Goal: Task Accomplishment & Management: Manage account settings

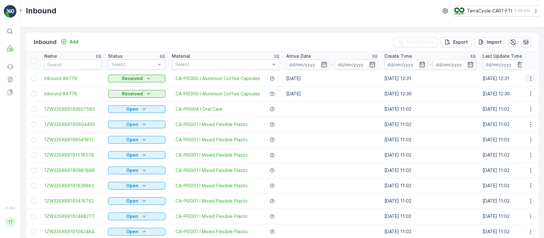
click at [531, 78] on icon "button" at bounding box center [530, 78] width 6 height 6
click at [527, 96] on div "Edit Inbound" at bounding box center [518, 96] width 51 height 9
click at [529, 94] on icon "button" at bounding box center [530, 93] width 6 height 6
click at [525, 111] on div "Edit Inbound" at bounding box center [518, 112] width 51 height 9
click at [77, 62] on input "text" at bounding box center [72, 64] width 57 height 10
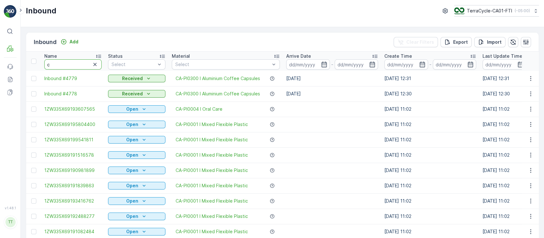
type input "cc"
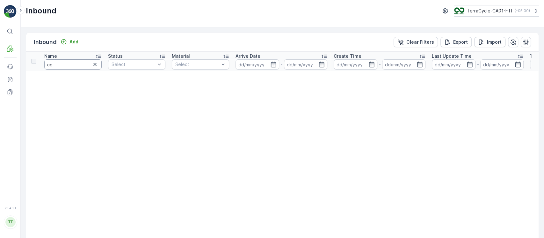
click at [77, 62] on input "cc" at bounding box center [72, 64] width 57 height 10
type input "ca"
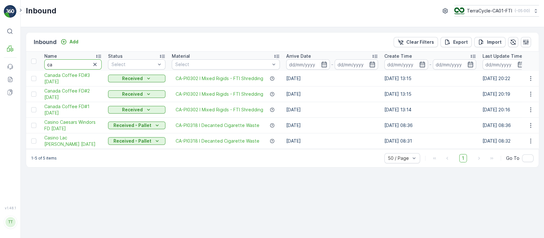
click at [77, 62] on input "ca" at bounding box center [72, 64] width 57 height 10
type input "AH"
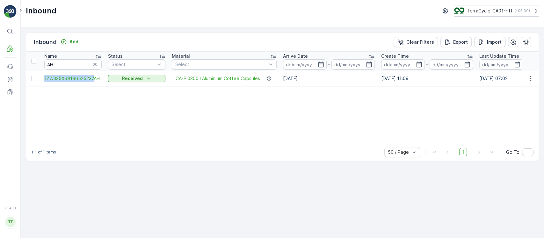
drag, startPoint x: 42, startPoint y: 79, endPoint x: 93, endPoint y: 85, distance: 51.9
click at [93, 85] on td "1ZW335X69196525237AH" at bounding box center [73, 78] width 64 height 15
copy span "1ZW335X69196525237"
click at [96, 65] on icon "button" at bounding box center [95, 64] width 6 height 6
paste input "1ZW335X69196525237"
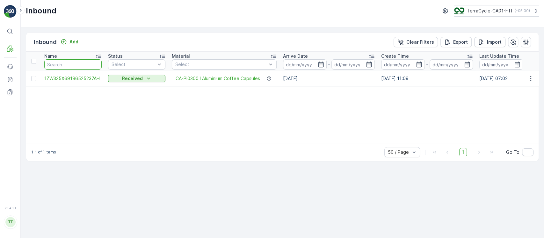
type input "1ZW335X69196525237"
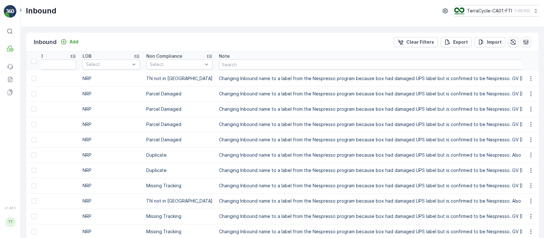
scroll to position [0, 906]
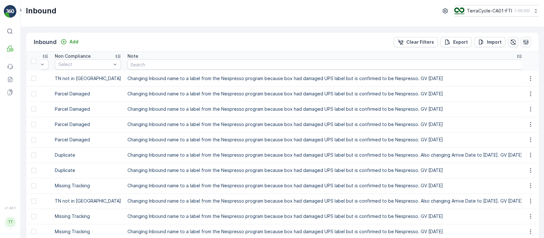
click at [323, 77] on td "Changing Inbound name to a label from the Nespresso program because box had dam…" at bounding box center [324, 78] width 401 height 15
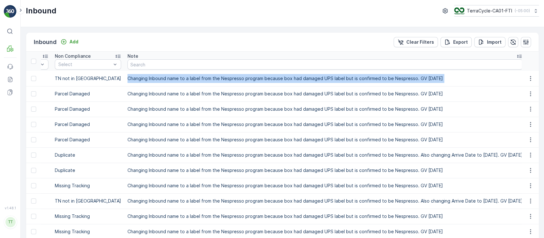
click at [323, 77] on td "Changing Inbound name to a label from the Nespresso program because box had dam…" at bounding box center [324, 78] width 401 height 15
copy tbody "Changing Inbound name to a label from the Nespresso program because box had dam…"
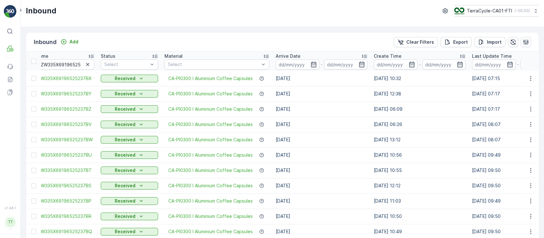
scroll to position [0, 0]
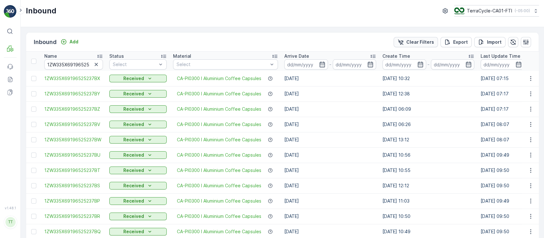
click at [429, 43] on p "Clear Filters" at bounding box center [420, 42] width 28 height 6
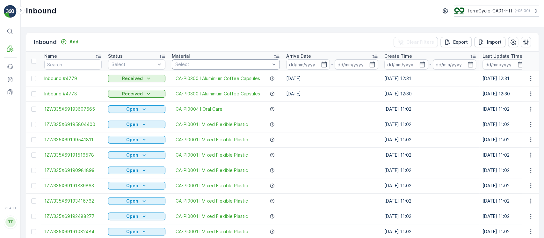
click at [201, 64] on div at bounding box center [223, 64] width 96 height 5
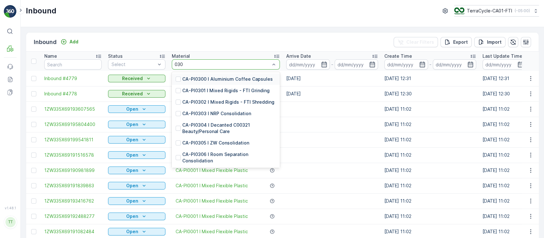
type input "0300"
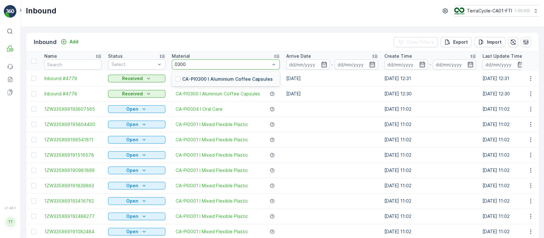
click at [203, 77] on p "CA-PI0300 I Aluminium Coffee Capsules" at bounding box center [227, 79] width 90 height 6
click at [67, 62] on input "text" at bounding box center [72, 64] width 57 height 10
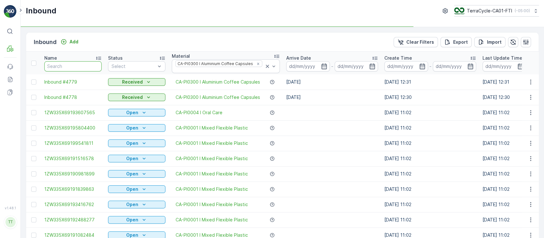
click at [67, 62] on input "text" at bounding box center [72, 66] width 57 height 10
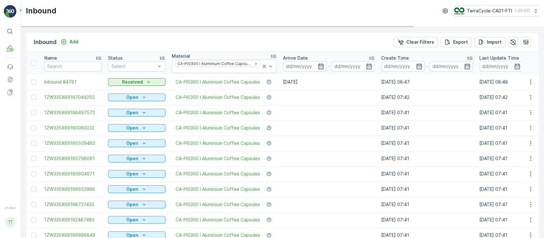
type input "in"
click at [301, 65] on input at bounding box center [305, 66] width 44 height 10
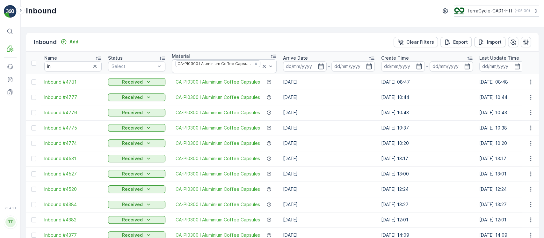
click at [306, 166] on td "05.05.2025" at bounding box center [329, 173] width 98 height 15
click at [297, 65] on input at bounding box center [305, 66] width 44 height 10
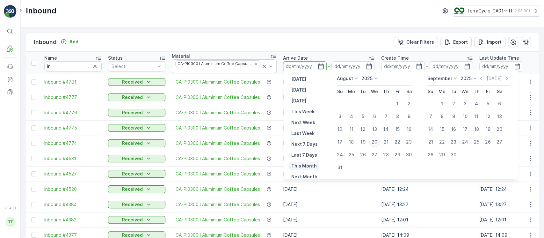
click at [304, 163] on p "This Month" at bounding box center [303, 165] width 25 height 6
type input "01.08.2025"
type input "31.08.2025"
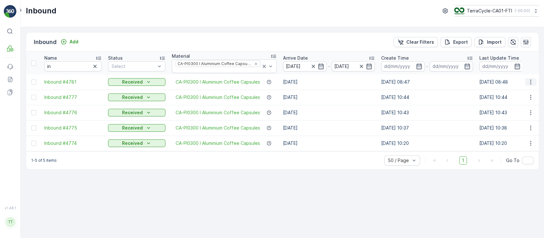
click at [531, 81] on icon "button" at bounding box center [530, 82] width 6 height 6
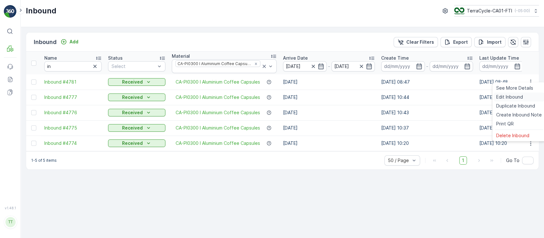
click at [528, 95] on div "Edit Inbound" at bounding box center [518, 96] width 51 height 9
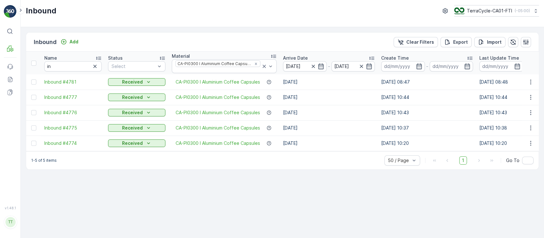
click at [528, 95] on icon "button" at bounding box center [530, 97] width 6 height 6
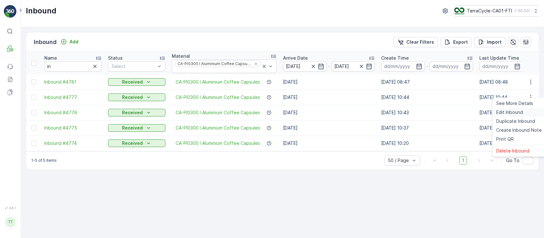
click at [524, 109] on div "Edit Inbound" at bounding box center [518, 112] width 51 height 9
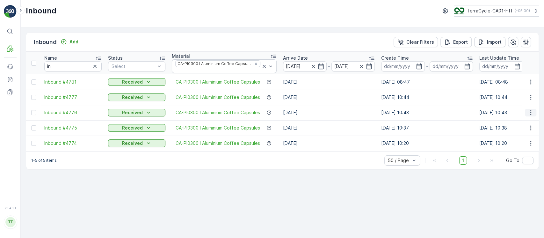
click at [531, 111] on icon "button" at bounding box center [530, 112] width 6 height 6
click at [528, 131] on div "Edit Inbound" at bounding box center [518, 127] width 51 height 9
click at [530, 127] on button "button" at bounding box center [530, 128] width 11 height 8
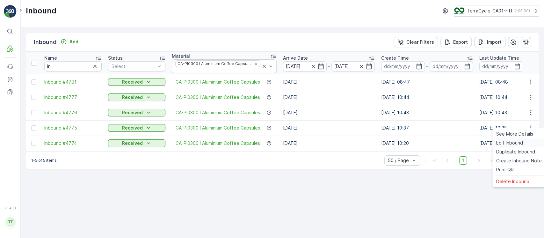
click at [527, 139] on div "Edit Inbound" at bounding box center [518, 142] width 51 height 9
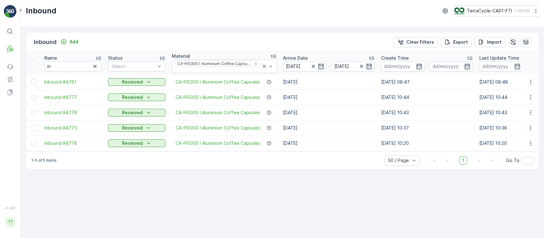
click at [527, 140] on icon "button" at bounding box center [530, 143] width 6 height 6
click at [520, 157] on span "Edit Inbound" at bounding box center [509, 158] width 27 height 6
click at [458, 8] on img at bounding box center [458, 10] width 10 height 7
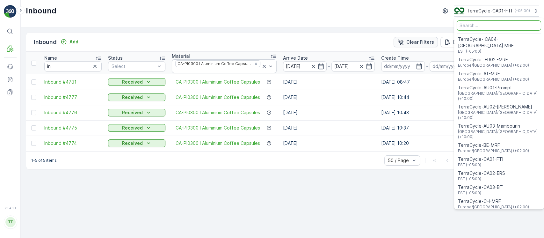
click at [425, 45] on button "Clear Filters" at bounding box center [415, 42] width 44 height 10
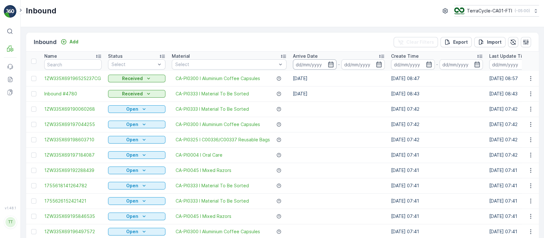
click at [307, 65] on input at bounding box center [315, 64] width 44 height 10
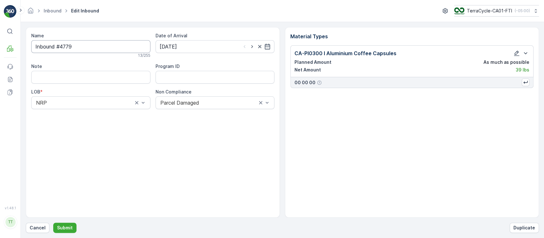
click at [115, 44] on input "Inbound #4779" at bounding box center [90, 46] width 119 height 13
paste input "1ZW335X69196525237"
type input "1ZW335X69196525237CA"
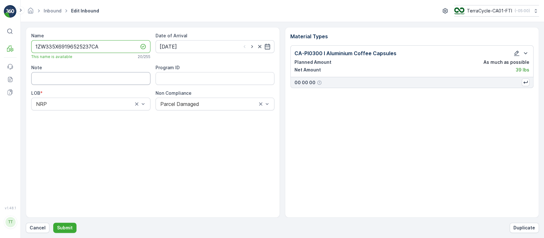
click at [80, 81] on input "Note" at bounding box center [90, 78] width 119 height 13
paste input "Changing Inbound name to a label from the Nespresso program because box had dam…"
type input "Changing Inbound name to a label from the Nespresso program because box had dam…"
click at [69, 228] on p "Submit" at bounding box center [65, 227] width 16 height 6
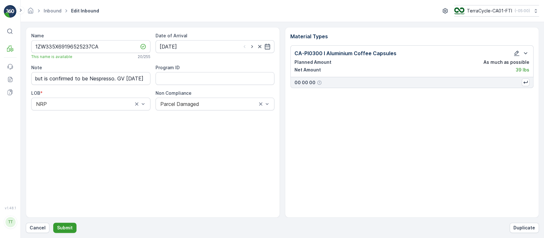
scroll to position [0, 0]
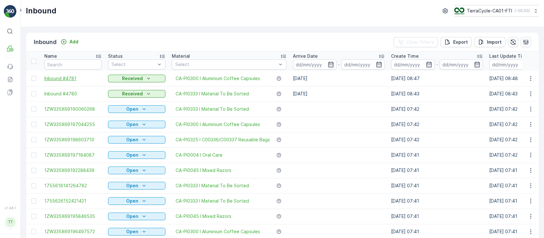
click at [70, 79] on span "Inbound #4781" at bounding box center [72, 78] width 57 height 6
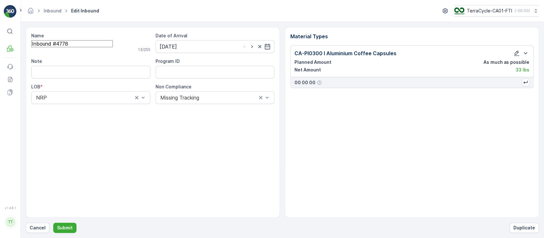
click at [113, 47] on input "Inbound #4778" at bounding box center [72, 43] width 82 height 7
paste input "1ZW335X69196525237"
type input "1ZW335X69196525237CB"
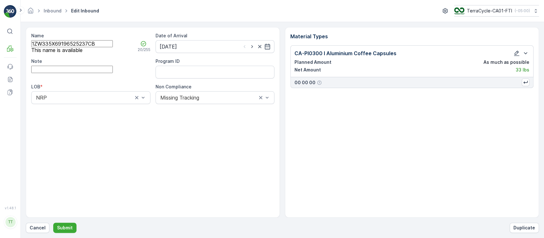
click at [106, 73] on input "Note" at bounding box center [72, 69] width 82 height 7
paste input "Changing Inbound name to a label from the Nespresso program because box had dam…"
type input "Changing Inbound name to a label from the Nespresso program because box had dam…"
click at [53, 222] on button "Submit" at bounding box center [64, 227] width 23 height 10
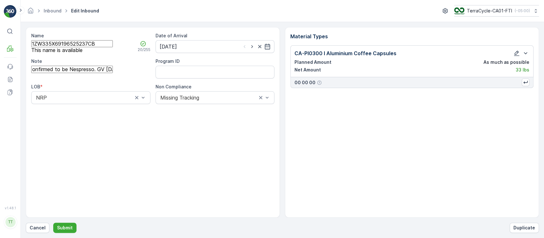
scroll to position [0, 0]
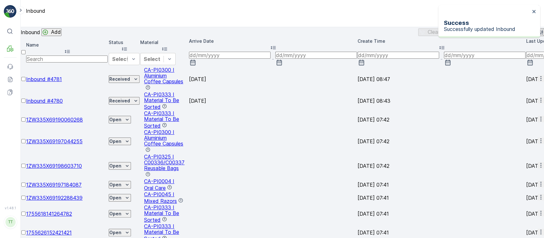
scroll to position [0, 244]
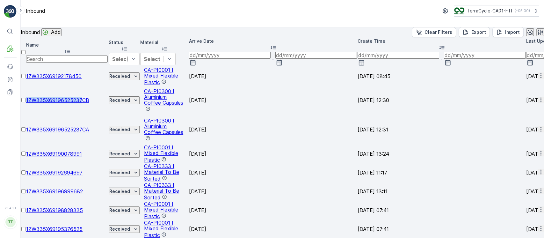
drag, startPoint x: 43, startPoint y: 91, endPoint x: 94, endPoint y: 97, distance: 51.6
click at [94, 97] on td "1ZW335X69196525237CB" at bounding box center [67, 100] width 82 height 29
copy span "1ZW335X69196525237"
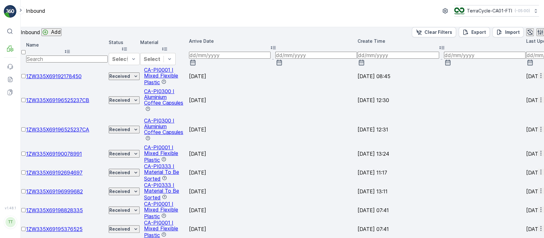
copy tbody "Changing Inbound name to a label from the Nespresso program because box had dam…"
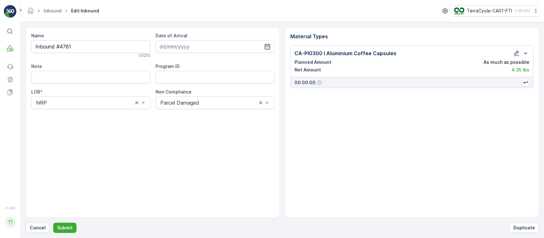
type input "[DATE]"
click at [118, 45] on input "Inbound #4781" at bounding box center [90, 46] width 119 height 13
paste input "1ZW335X69196525237"
type input "1ZW335X69196525237CG"
click at [94, 78] on input "Note" at bounding box center [90, 78] width 119 height 13
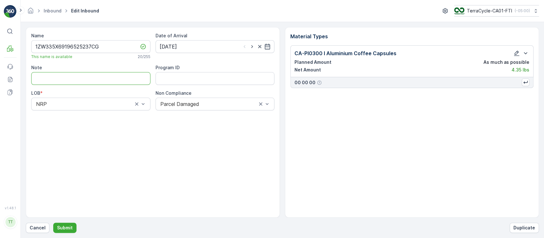
paste input "Changing Inbound name to a label from the Nespresso program because box had dam…"
type input "Changing Inbound name to a label from the Nespresso program because box had dam…"
click at [53, 222] on button "Submit" at bounding box center [64, 227] width 23 height 10
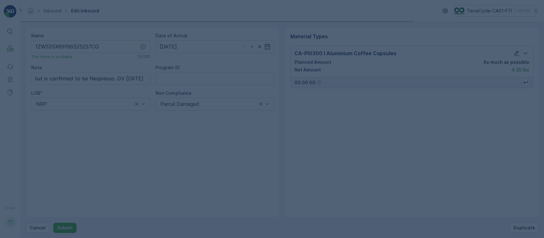
scroll to position [0, 0]
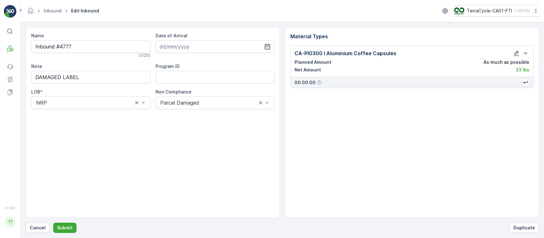
type input "[DATE]"
click at [125, 43] on input "Inbound #4777" at bounding box center [90, 46] width 119 height 13
paste input "1ZW335X6919652523"
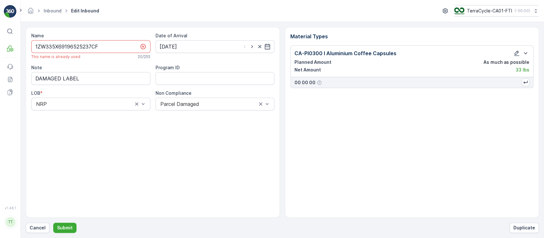
type input "1ZW335X69196525237CF"
drag, startPoint x: 105, startPoint y: 77, endPoint x: 0, endPoint y: 91, distance: 105.7
click at [0, 91] on div "⌘B MRF Events Reports Documents v 1.48.1 TT TC.GLOBAL clemence.vasseur@terracyc…" at bounding box center [272, 119] width 544 height 238
paste input "Changing Inbound name to a label from the Nespresso program because box had dam…"
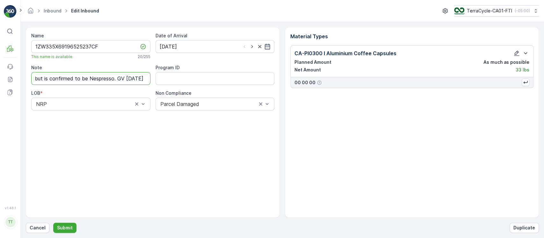
type input "Changing Inbound name to a label from the Nespresso program because box had dam…"
click at [53, 222] on button "Submit" at bounding box center [64, 227] width 23 height 10
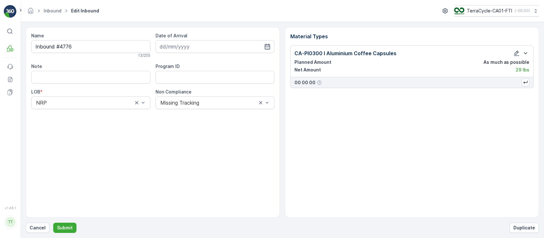
type input "[DATE]"
click at [115, 50] on input "Inbound #4776" at bounding box center [90, 46] width 119 height 13
paste input "1ZW335X69196525237"
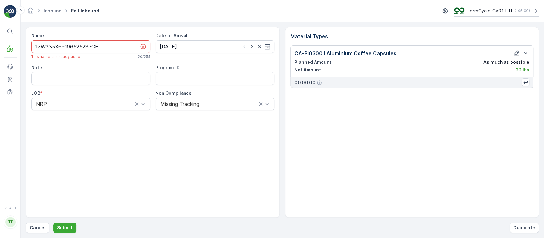
type input "1ZW335X69196525237CE"
click at [119, 74] on input "Note" at bounding box center [90, 78] width 119 height 13
paste input "Changing Inbound name to a label from the Nespresso program because box had dam…"
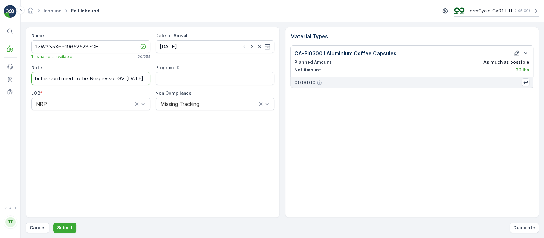
scroll to position [0, 260]
type input "Changing Inbound name to a label from the Nespresso program because box had dam…"
click at [53, 222] on button "Submit" at bounding box center [64, 227] width 23 height 10
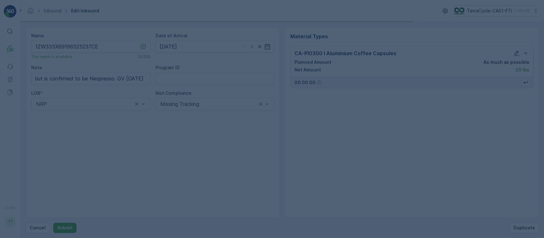
scroll to position [0, 0]
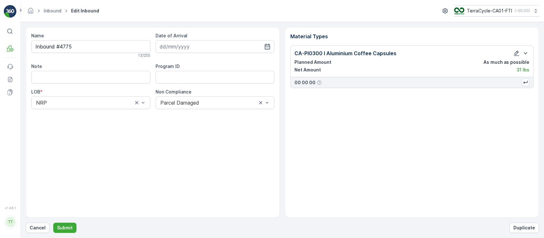
type input "[DATE]"
click at [102, 45] on input "Inbound #4775" at bounding box center [90, 46] width 119 height 13
paste input "1ZW335X69196525237"
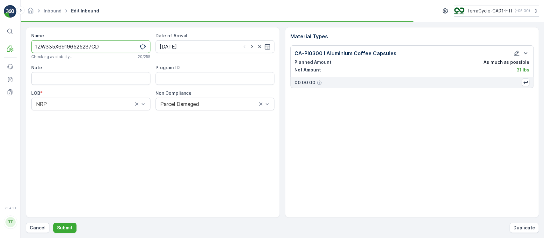
type input "1ZW335X69196525237CD"
click at [117, 73] on input "Note" at bounding box center [90, 78] width 119 height 13
paste input "Changing Inbound name to a label from the Nespresso program because box had dam…"
type input "Changing Inbound name to a label from the Nespresso program because box had dam…"
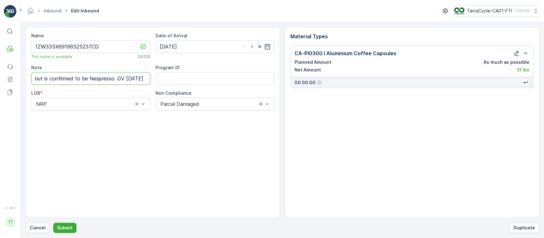
click at [53, 222] on button "Submit" at bounding box center [64, 227] width 23 height 10
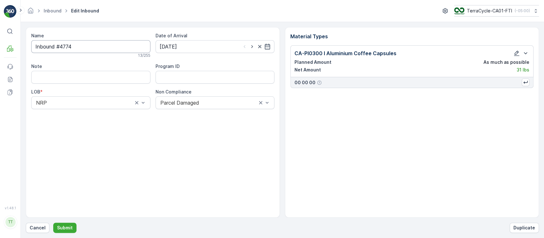
click at [98, 46] on input "Inbound #4774" at bounding box center [90, 46] width 119 height 13
paste input "1ZW335X69196525237"
click at [98, 46] on input "1ZW335X69196525237" at bounding box center [90, 46] width 119 height 13
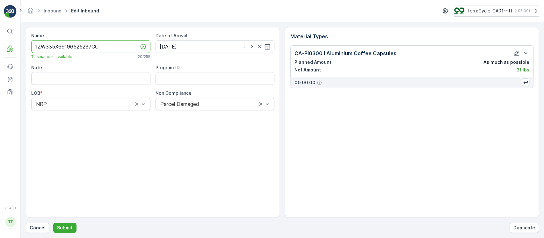
type input "1ZW335X69196525237CC"
click at [100, 80] on input "Note" at bounding box center [90, 78] width 119 height 13
paste input "Changing Inbound name to a label from the Nespresso program because box had dam…"
type input "Changing Inbound name to a label from the Nespresso program because box had dam…"
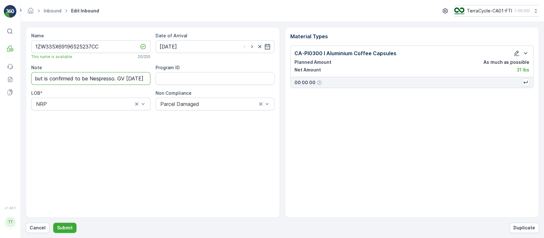
click at [53, 222] on button "Submit" at bounding box center [64, 227] width 23 height 10
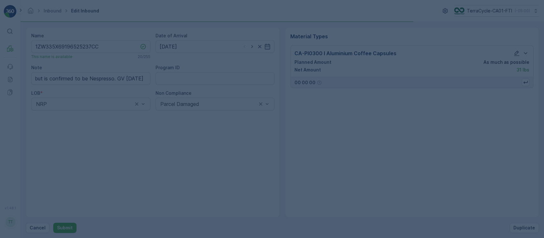
scroll to position [0, 0]
